Goal: Register for event/course

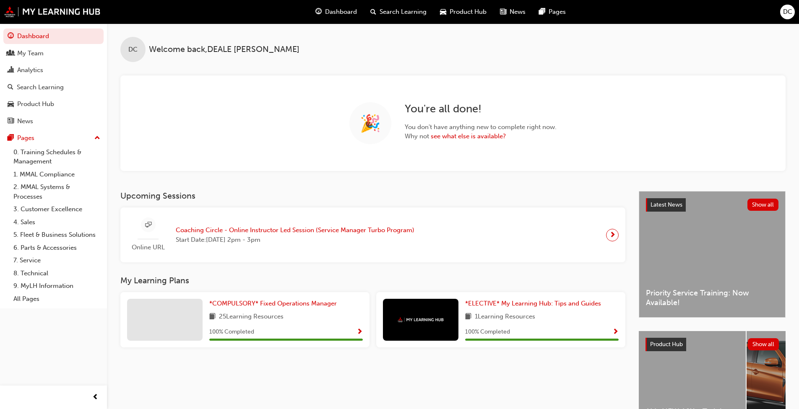
click at [39, 69] on div "Analytics" at bounding box center [30, 70] width 26 height 10
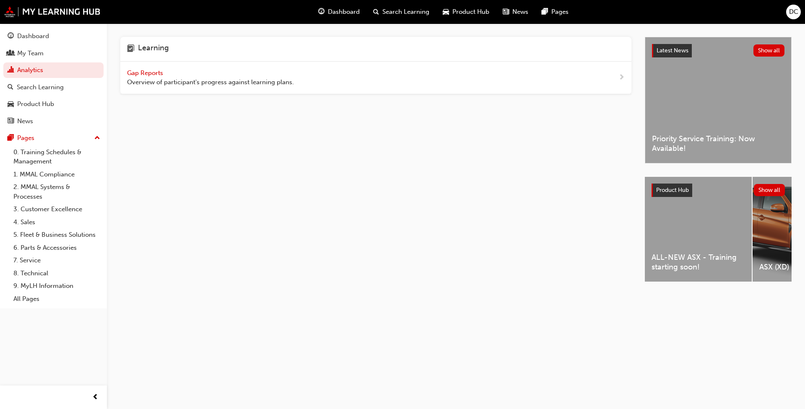
click at [160, 72] on span "Gap Reports" at bounding box center [146, 73] width 38 height 8
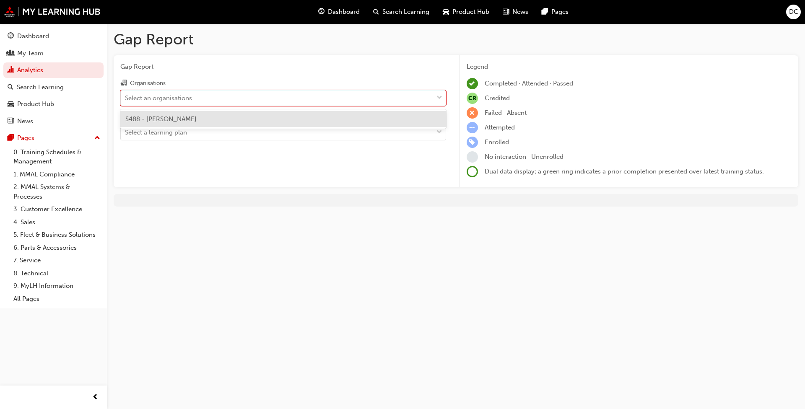
drag, startPoint x: 342, startPoint y: 104, endPoint x: 315, endPoint y: 107, distance: 27.4
click at [342, 104] on div "Select an organisations" at bounding box center [277, 98] width 312 height 15
click at [126, 101] on input "Organisations option S488 - Agostino Mitsubishi focused, 1 of 1. 1 result avail…" at bounding box center [125, 97] width 1 height 7
click at [221, 120] on div "S488 - [PERSON_NAME]" at bounding box center [283, 119] width 326 height 16
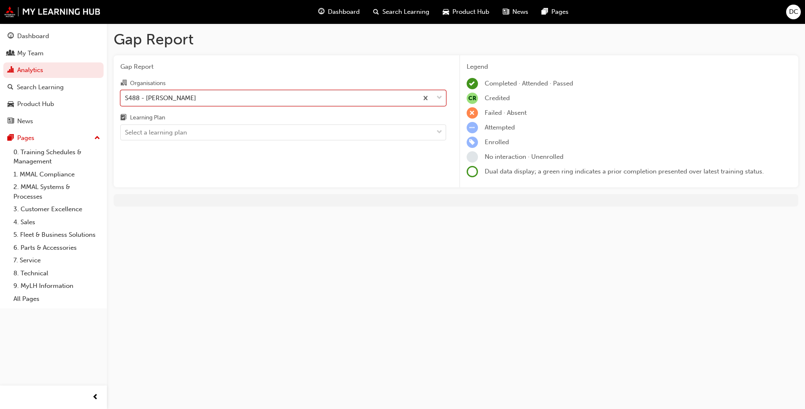
click at [221, 134] on div "Select a learning plan" at bounding box center [277, 132] width 312 height 15
click at [126, 134] on input "Learning Plan Select a learning plan" at bounding box center [125, 132] width 1 height 7
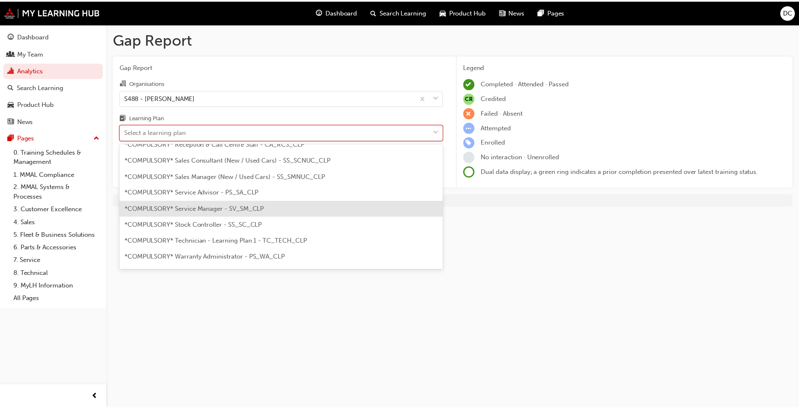
scroll to position [294, 0]
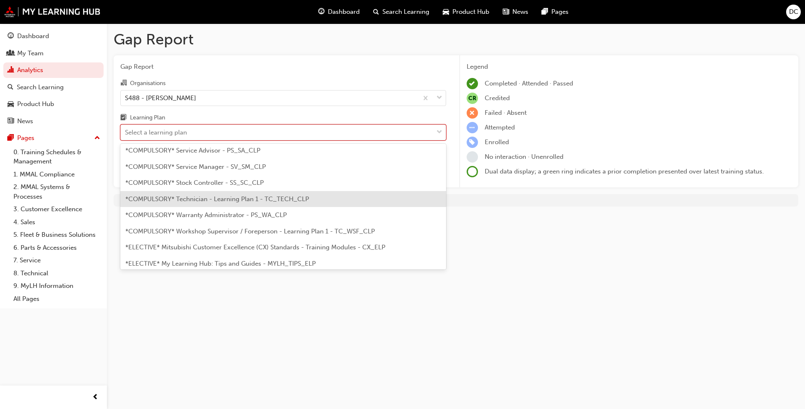
click at [224, 201] on span "*COMPULSORY* Technician - Learning Plan 1 - TC_TECH_CLP" at bounding box center [217, 199] width 184 height 8
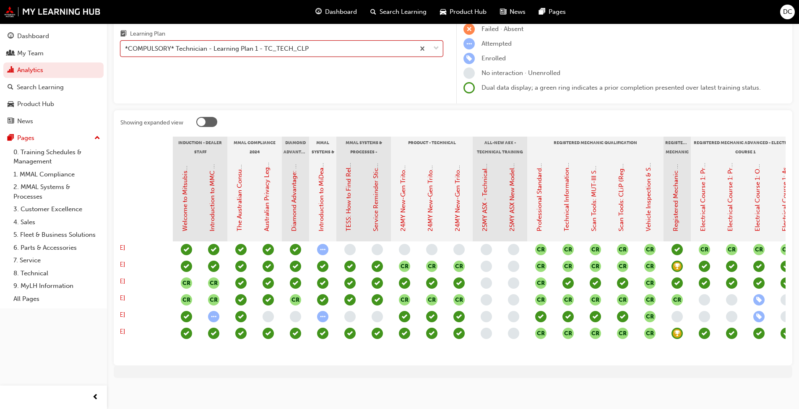
scroll to position [0, 57]
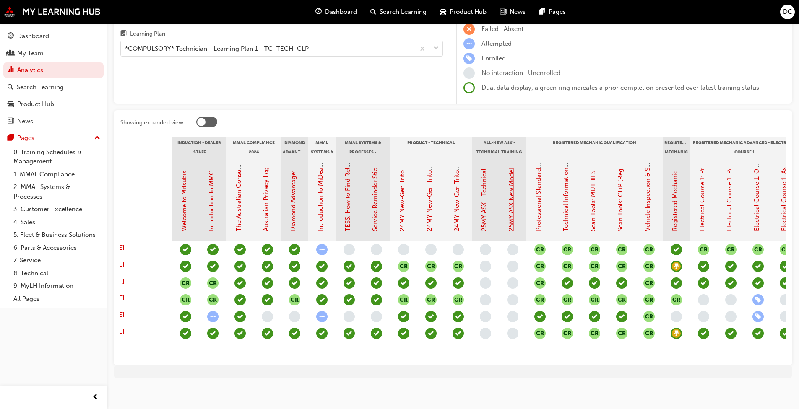
click at [511, 191] on link "25MY ASX New Model Introduction: Online Instructor Led Training" at bounding box center [512, 136] width 8 height 192
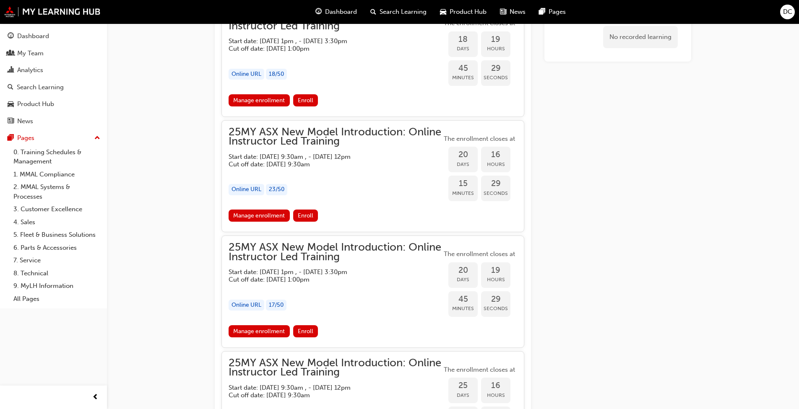
scroll to position [717, 0]
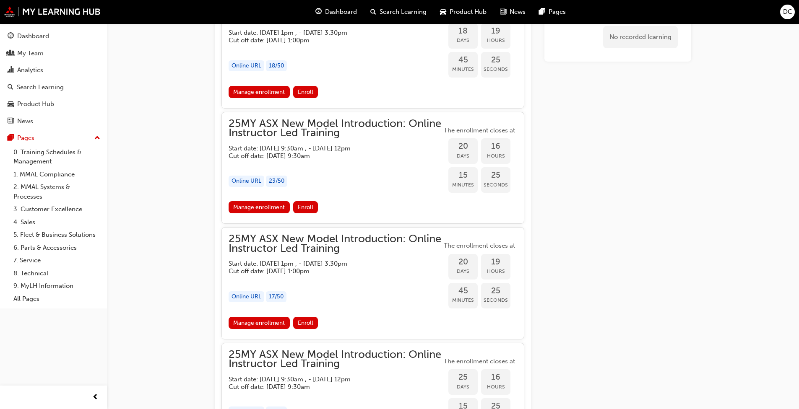
click at [275, 325] on link "Manage enrollment" at bounding box center [259, 323] width 61 height 12
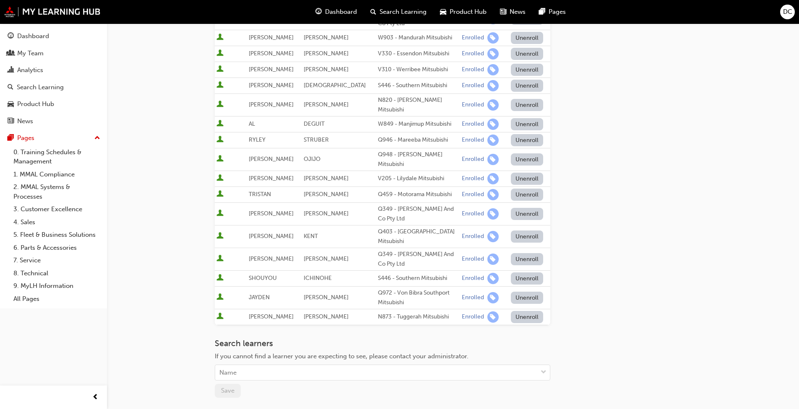
scroll to position [210, 0]
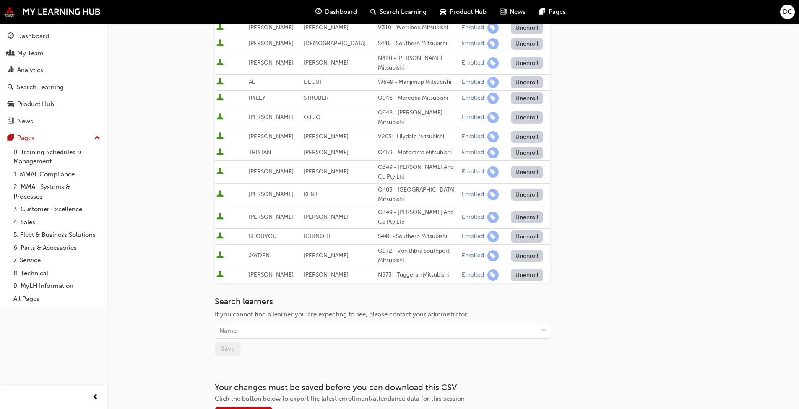
click at [261, 324] on div "Name" at bounding box center [376, 331] width 322 height 15
type input "NA"
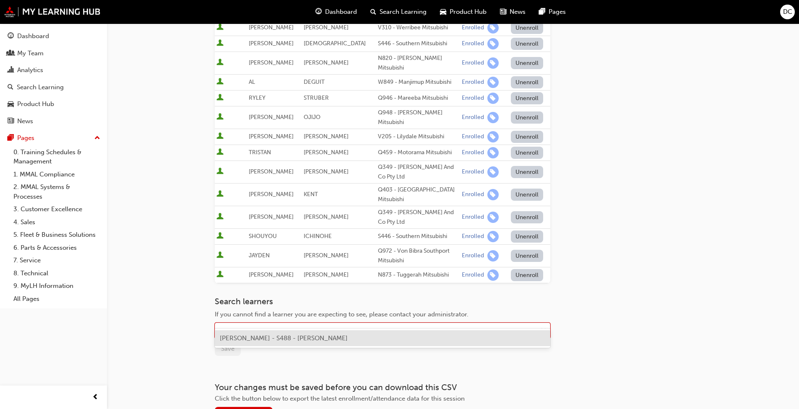
click at [266, 340] on span "[PERSON_NAME] - S488 - [PERSON_NAME]" at bounding box center [284, 339] width 128 height 8
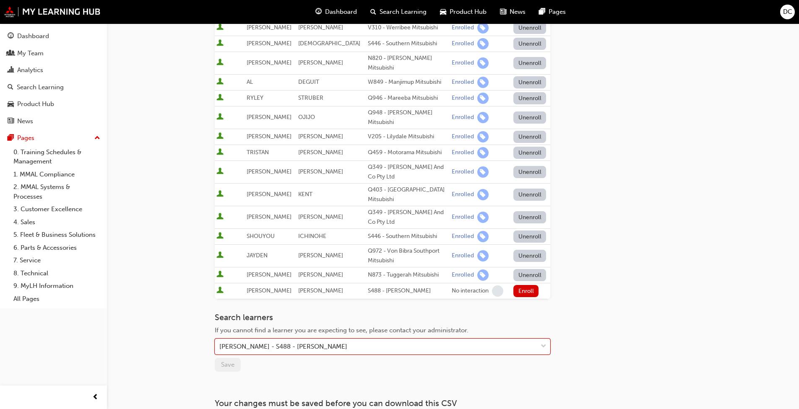
click at [521, 285] on button "Enroll" at bounding box center [525, 291] width 25 height 12
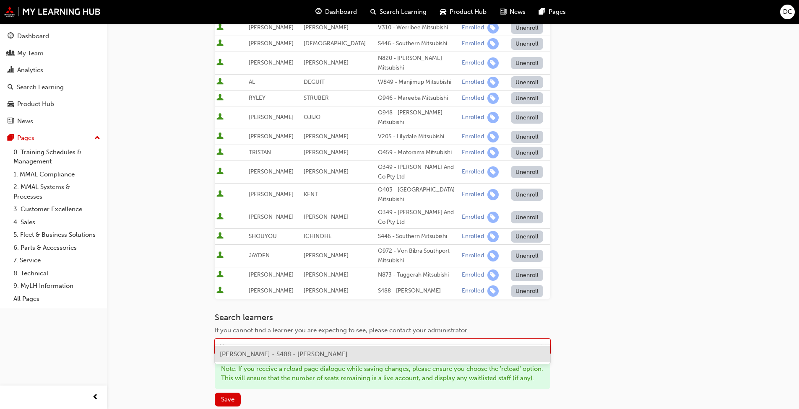
click at [270, 340] on div "Name" at bounding box center [376, 347] width 322 height 15
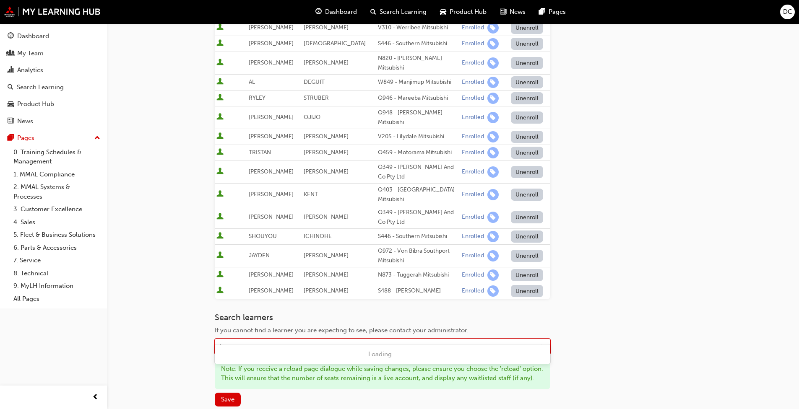
type input "[PERSON_NAME]"
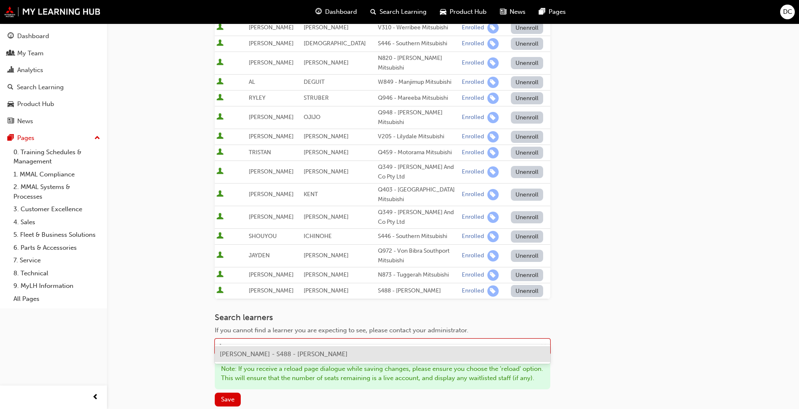
click at [259, 353] on span "[PERSON_NAME] - S488 - [PERSON_NAME]" at bounding box center [284, 355] width 128 height 8
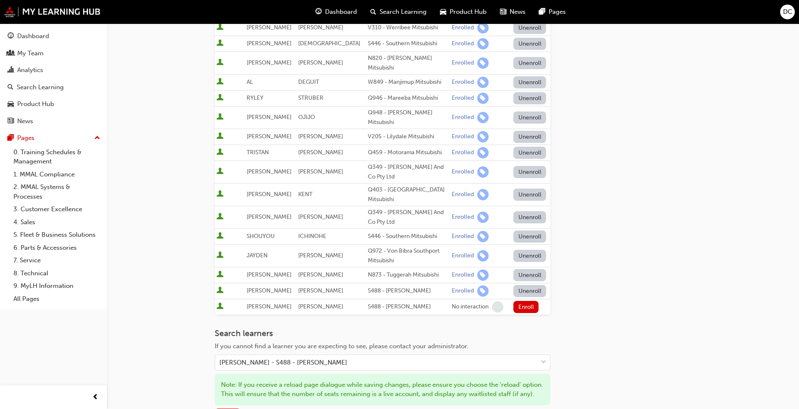
click at [515, 301] on button "Enroll" at bounding box center [525, 307] width 25 height 12
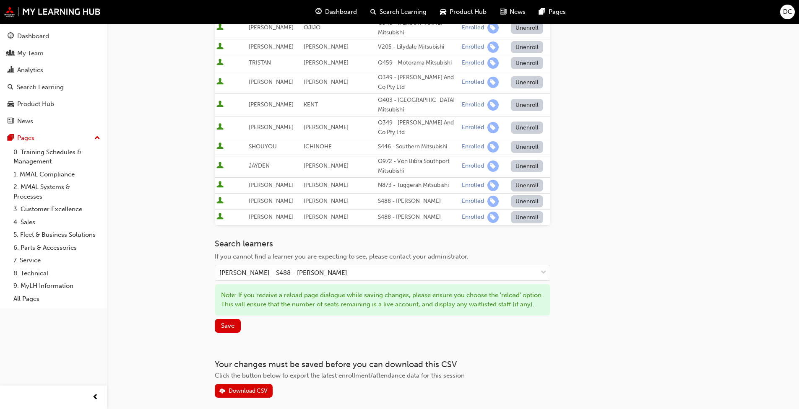
scroll to position [332, 0]
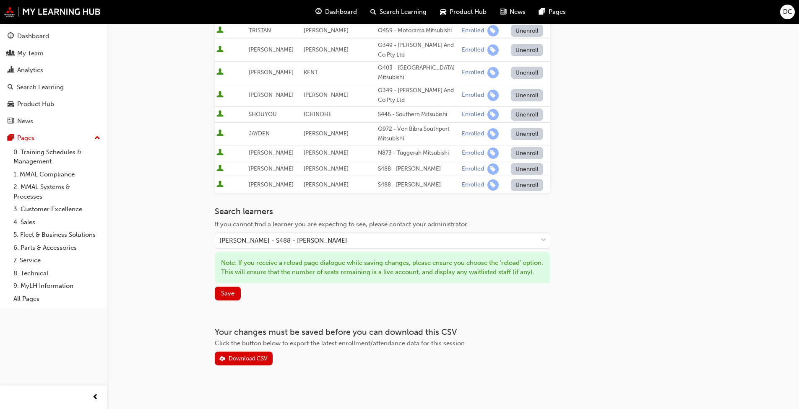
click at [229, 290] on span "Save" at bounding box center [227, 294] width 13 height 8
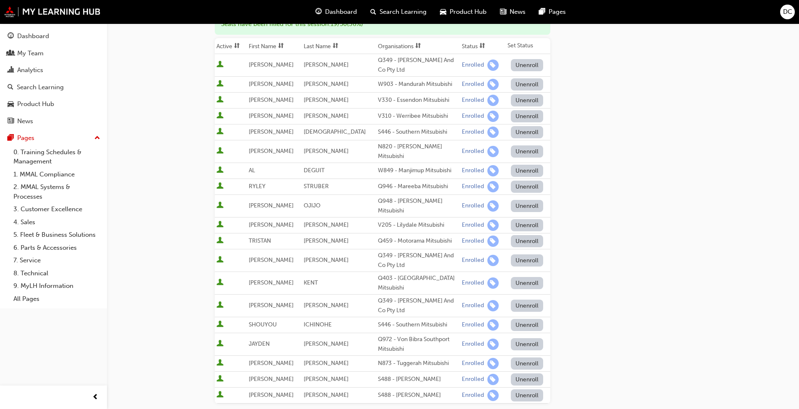
scroll to position [0, 0]
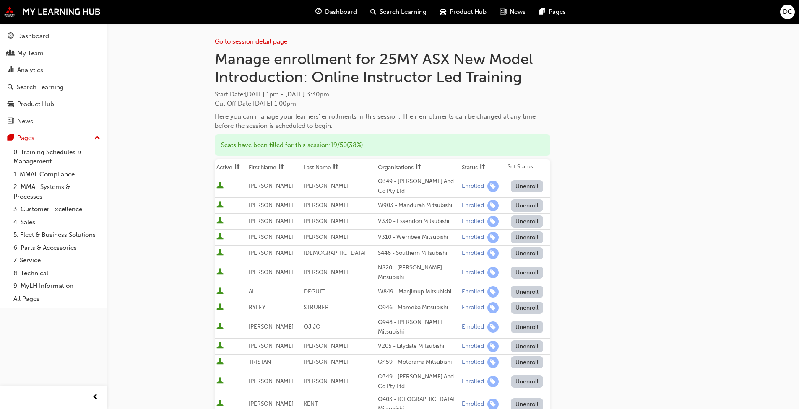
click at [277, 40] on link "Go to session detail page" at bounding box center [251, 42] width 73 height 8
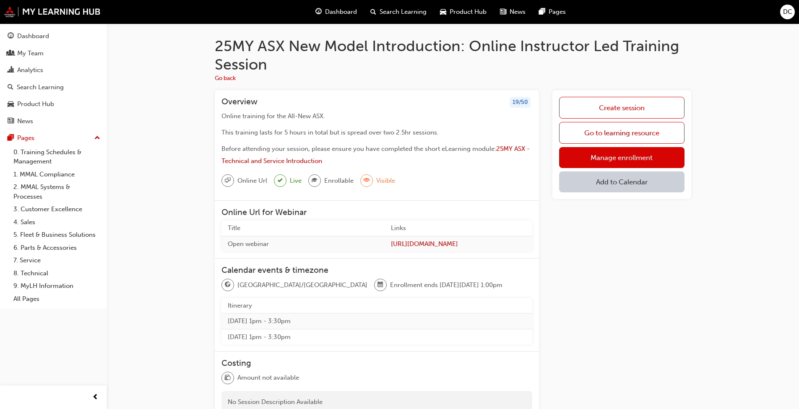
click at [36, 70] on div "Analytics" at bounding box center [30, 70] width 26 height 10
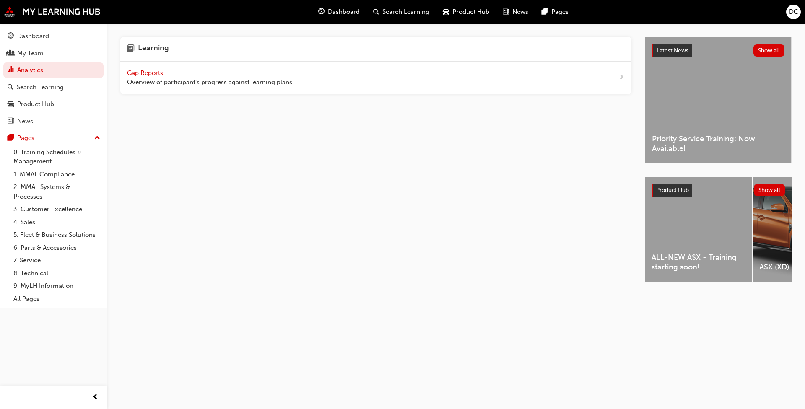
click at [151, 75] on span "Gap Reports" at bounding box center [146, 73] width 38 height 8
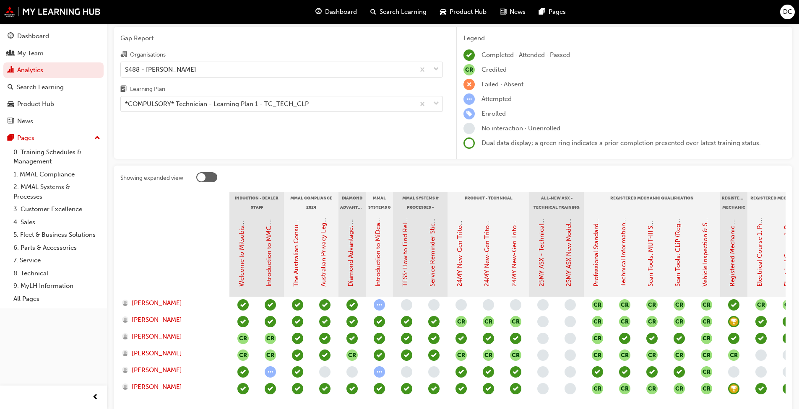
scroll to position [42, 0]
